Goal: Understand process/instructions: Learn how to perform a task or action

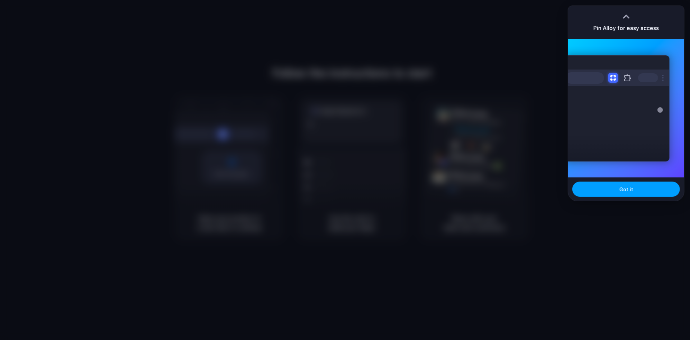
click at [601, 188] on button "Got it" at bounding box center [627, 189] width 108 height 15
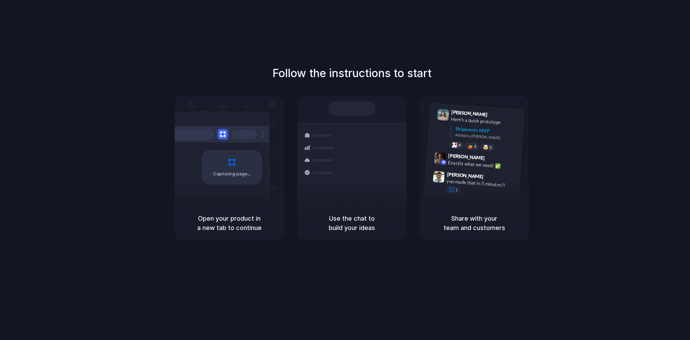
click at [379, 73] on h1 "Follow the instructions to start" at bounding box center [351, 73] width 159 height 17
